Goal: Information Seeking & Learning: Learn about a topic

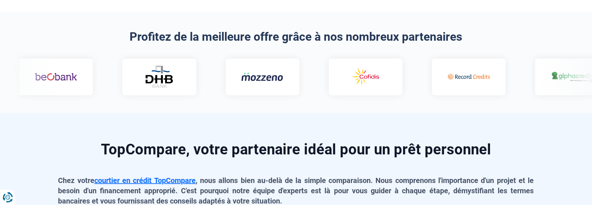
scroll to position [467, 0]
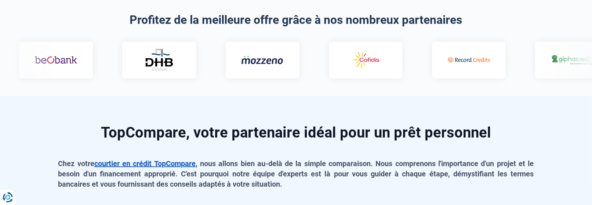
click at [127, 162] on link "courtier en crédit TopCompare" at bounding box center [144, 163] width 101 height 9
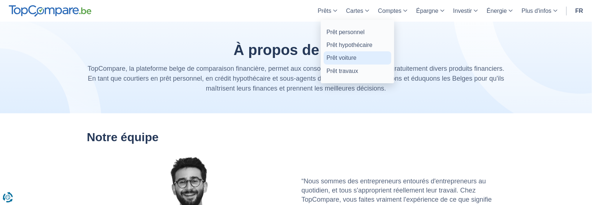
click at [333, 56] on link "Prêt voiture" at bounding box center [358, 57] width 68 height 13
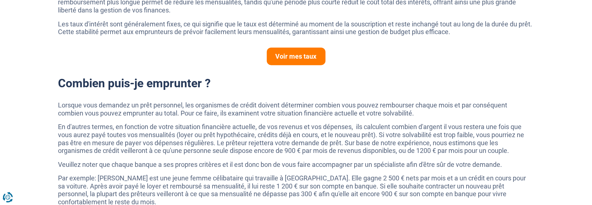
scroll to position [501, 0]
